Goal: Ask a question

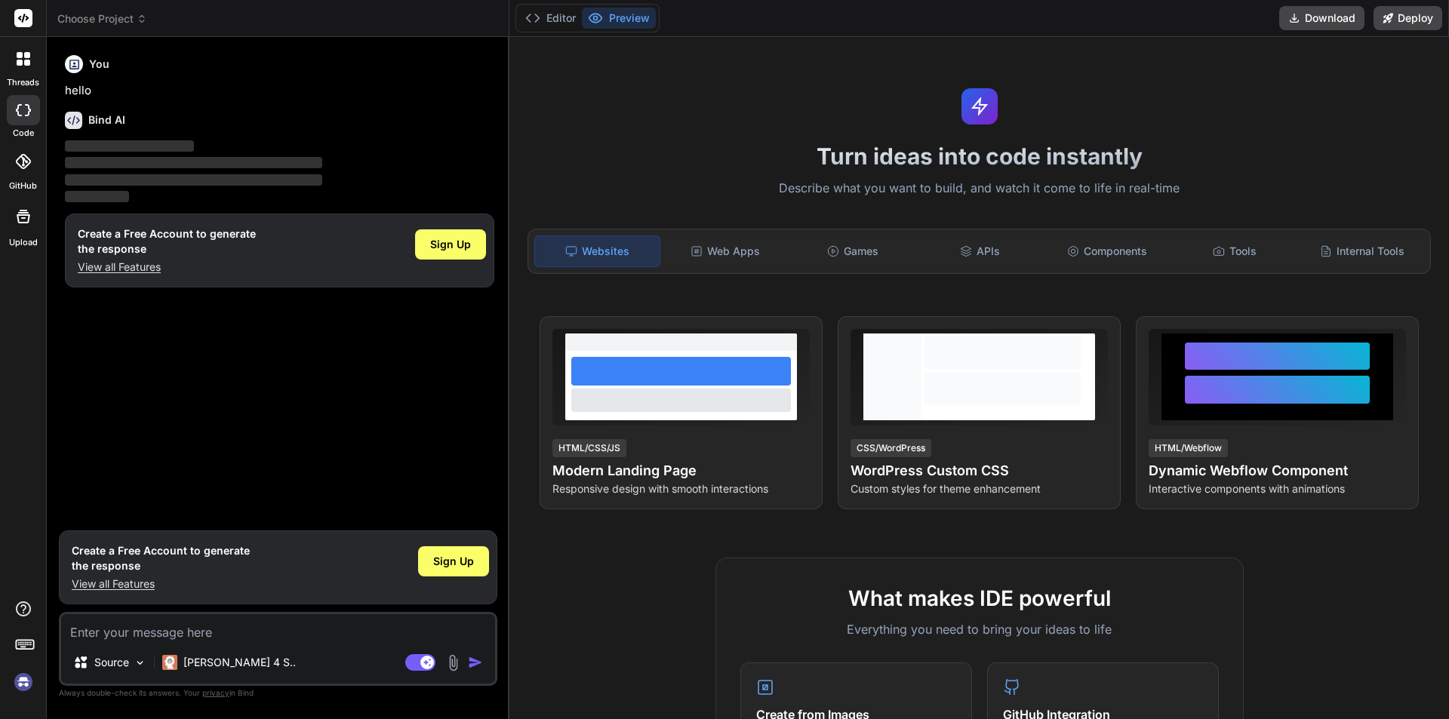
type textarea "x"
click at [199, 615] on textarea at bounding box center [278, 627] width 434 height 27
click at [199, 617] on textarea at bounding box center [278, 627] width 434 height 27
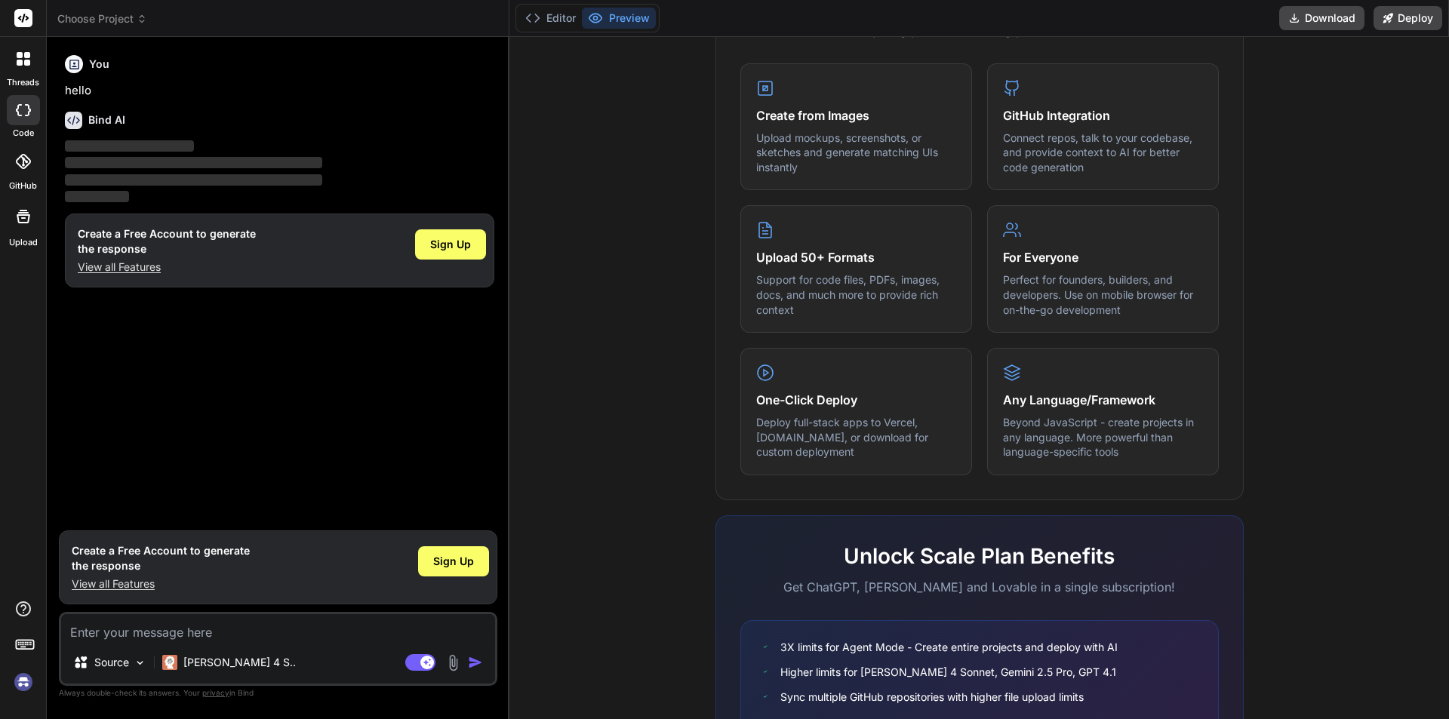
scroll to position [604, 0]
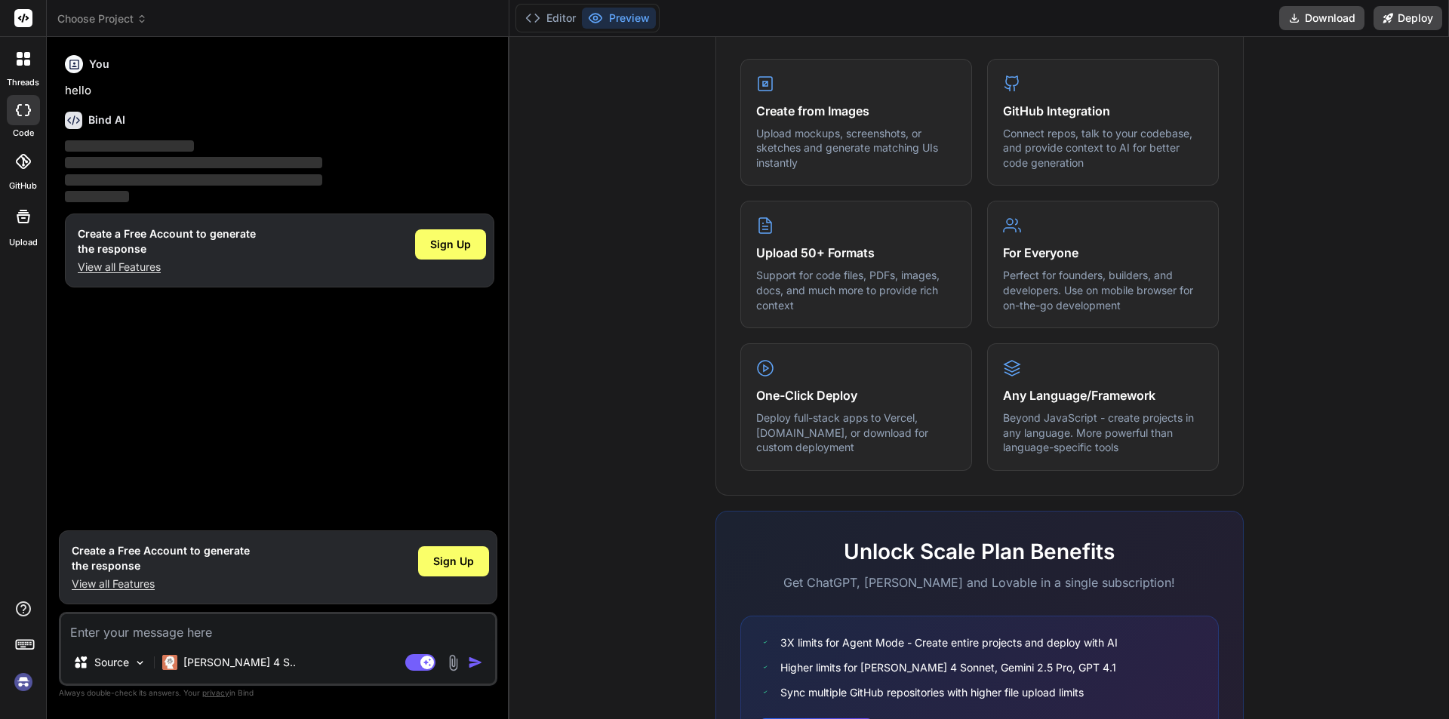
click at [202, 636] on textarea at bounding box center [278, 627] width 434 height 27
